Goal: Transaction & Acquisition: Obtain resource

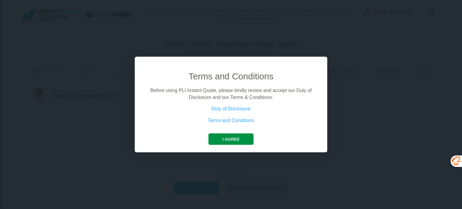
click at [227, 140] on button "I agree" at bounding box center [230, 139] width 45 height 11
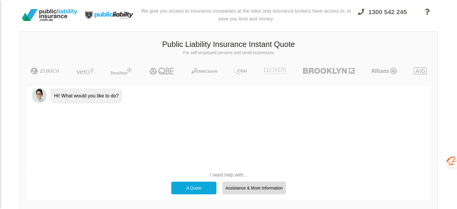
click at [200, 188] on div "A Quote" at bounding box center [193, 188] width 45 height 13
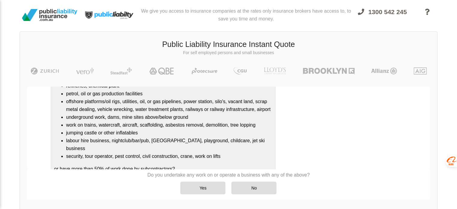
scroll to position [45, 0]
click at [250, 189] on div "No" at bounding box center [254, 188] width 45 height 13
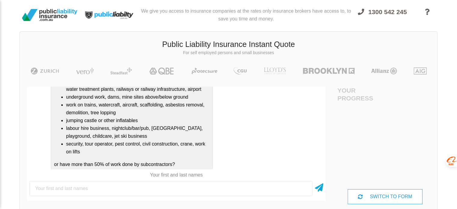
scroll to position [171, 0]
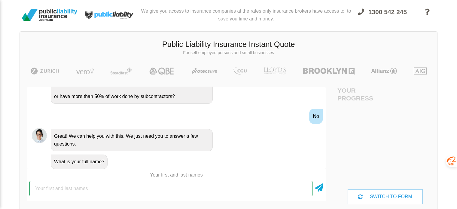
click at [73, 188] on input "text" at bounding box center [170, 188] width 283 height 15
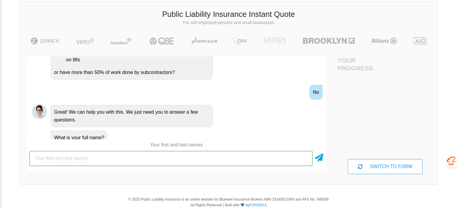
scroll to position [177, 0]
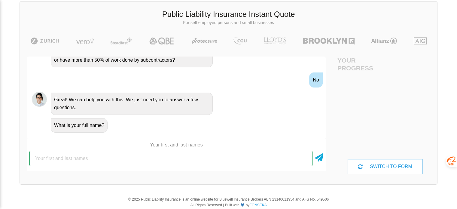
click at [131, 161] on input "text" at bounding box center [170, 158] width 283 height 15
type input "JINWEN HE"
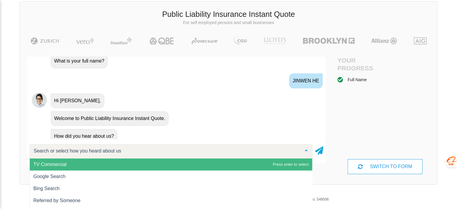
scroll to position [246, 0]
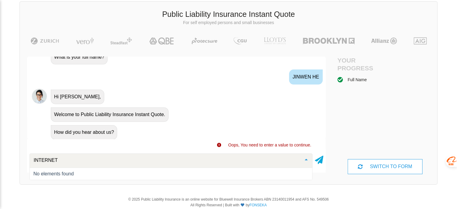
click at [92, 172] on div "No elements found" at bounding box center [170, 173] width 275 height 5
click at [65, 162] on input "INTERNET" at bounding box center [166, 160] width 268 height 6
type input "I"
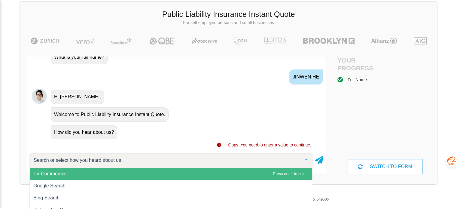
scroll to position [0, 0]
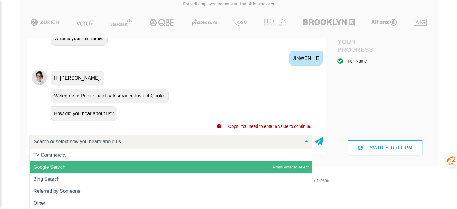
click at [55, 168] on span "Google Search" at bounding box center [49, 167] width 32 height 5
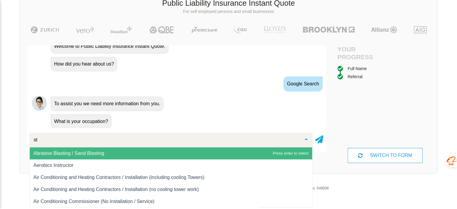
type input "s"
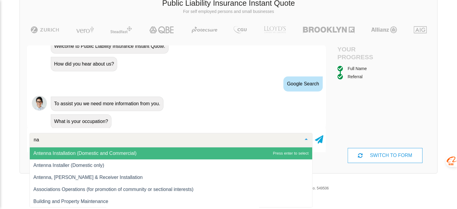
type input "n"
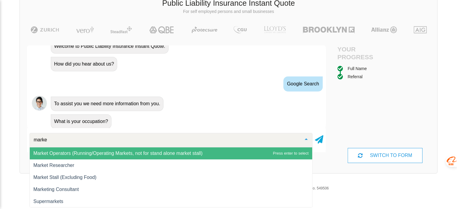
type input "market"
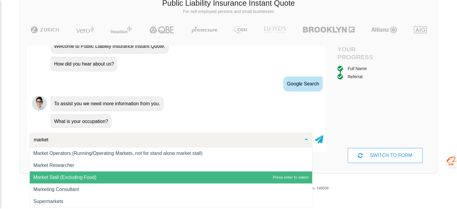
click at [50, 177] on span "Market Stall (Excluding Food)" at bounding box center [64, 177] width 63 height 5
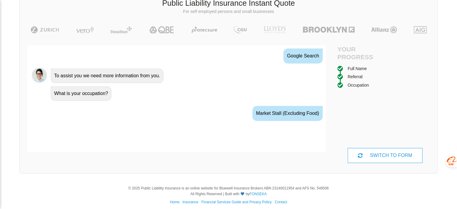
scroll to position [342, 0]
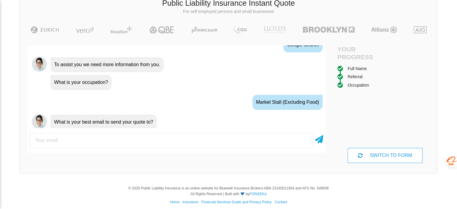
click at [104, 141] on input "email" at bounding box center [170, 140] width 283 height 15
type input "A"
type input "[EMAIL_ADDRESS][DOMAIN_NAME]"
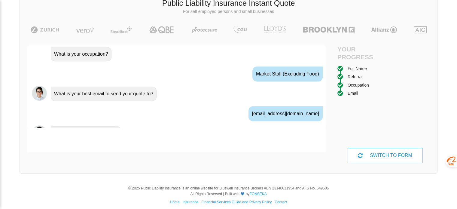
scroll to position [381, 0]
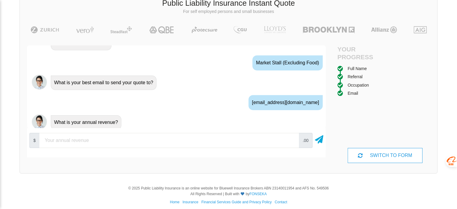
type input "5"
type input "30000"
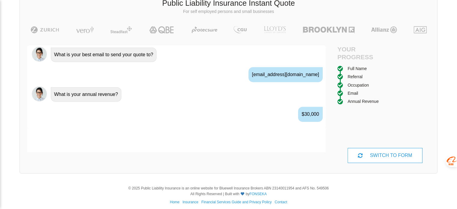
scroll to position [421, 0]
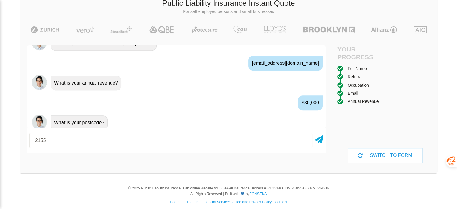
type input "2155"
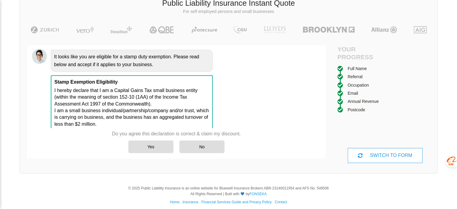
scroll to position [527, 0]
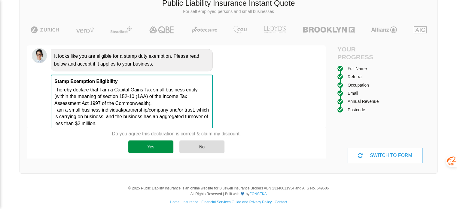
click at [154, 150] on div "Yes" at bounding box center [150, 146] width 45 height 13
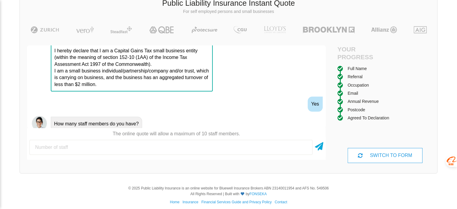
scroll to position [566, 0]
click at [73, 146] on input "number" at bounding box center [170, 147] width 283 height 15
type input "1"
click at [318, 147] on icon at bounding box center [319, 145] width 8 height 11
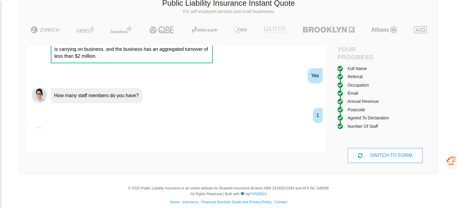
scroll to position [605, 0]
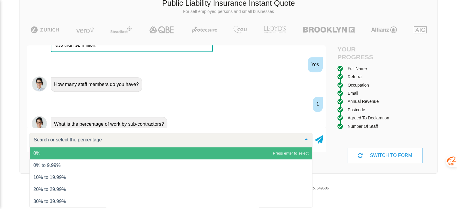
click at [58, 154] on span "0%" at bounding box center [171, 153] width 283 height 12
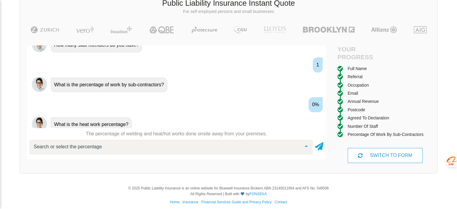
scroll to position [645, 0]
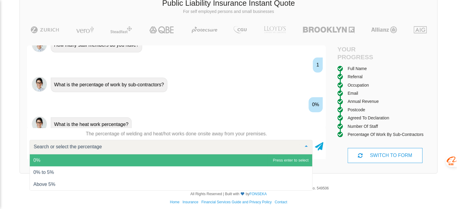
click at [39, 161] on span "0%" at bounding box center [36, 160] width 7 height 5
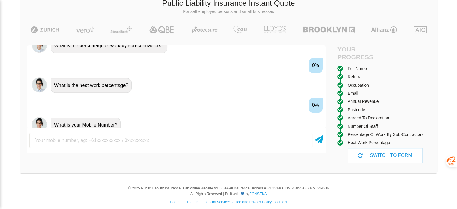
scroll to position [684, 0]
type input "0416685666"
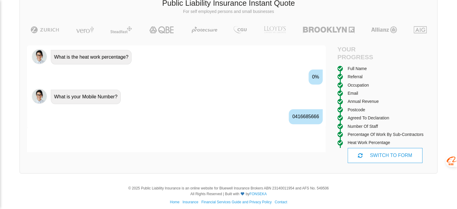
scroll to position [724, 0]
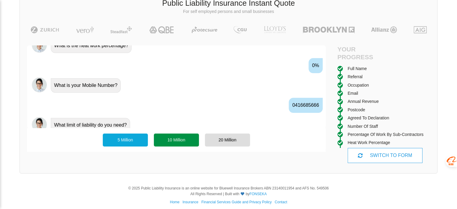
click at [184, 140] on div "10 Million" at bounding box center [176, 140] width 45 height 13
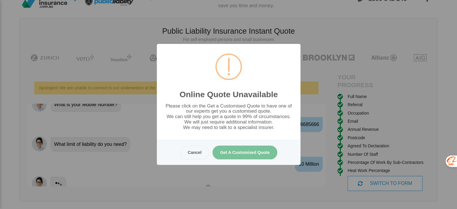
scroll to position [0, 0]
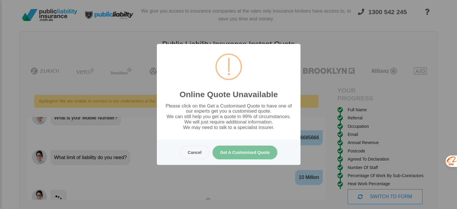
click at [254, 152] on button "Get A Customised Quote" at bounding box center [244, 153] width 65 height 14
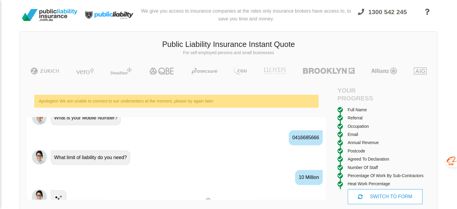
scroll to position [769, 0]
